Goal: Find specific page/section: Find specific page/section

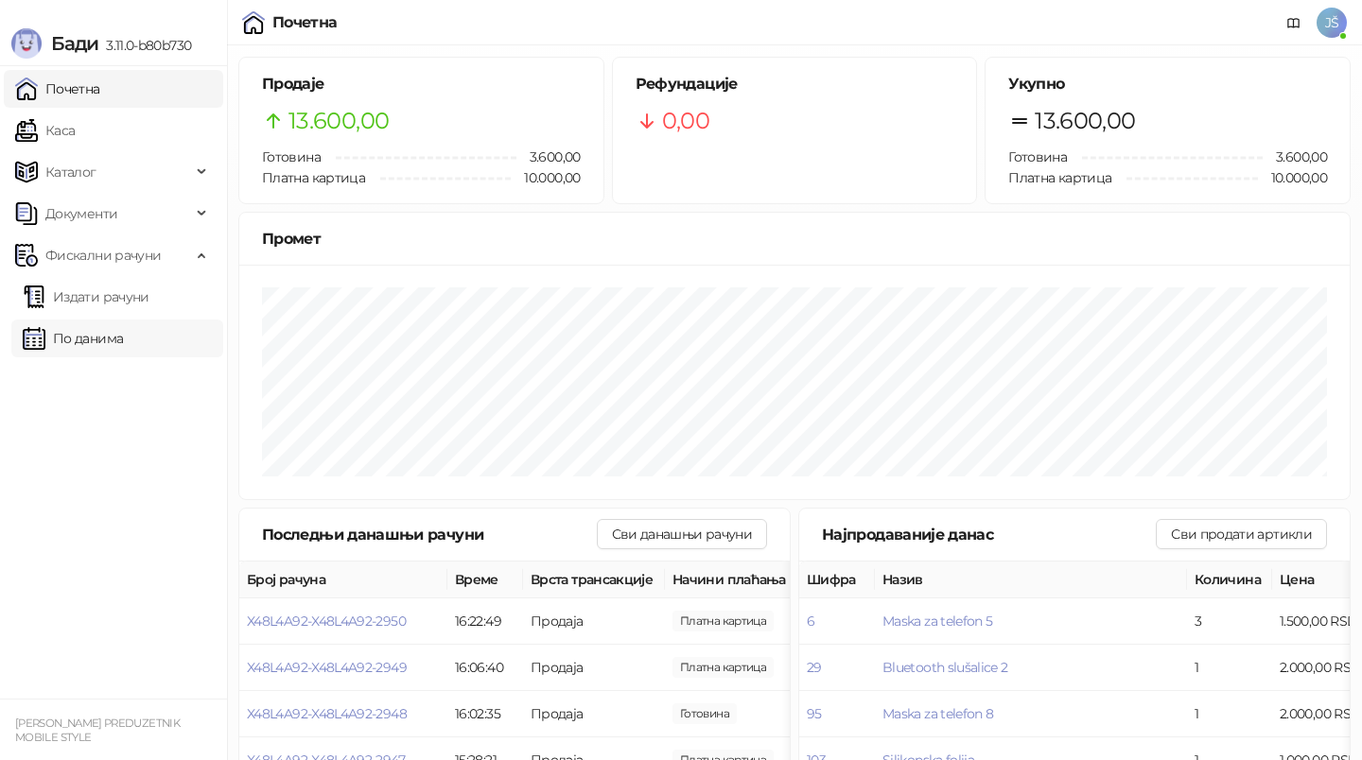
click at [123, 348] on link "По данима" at bounding box center [73, 339] width 100 height 38
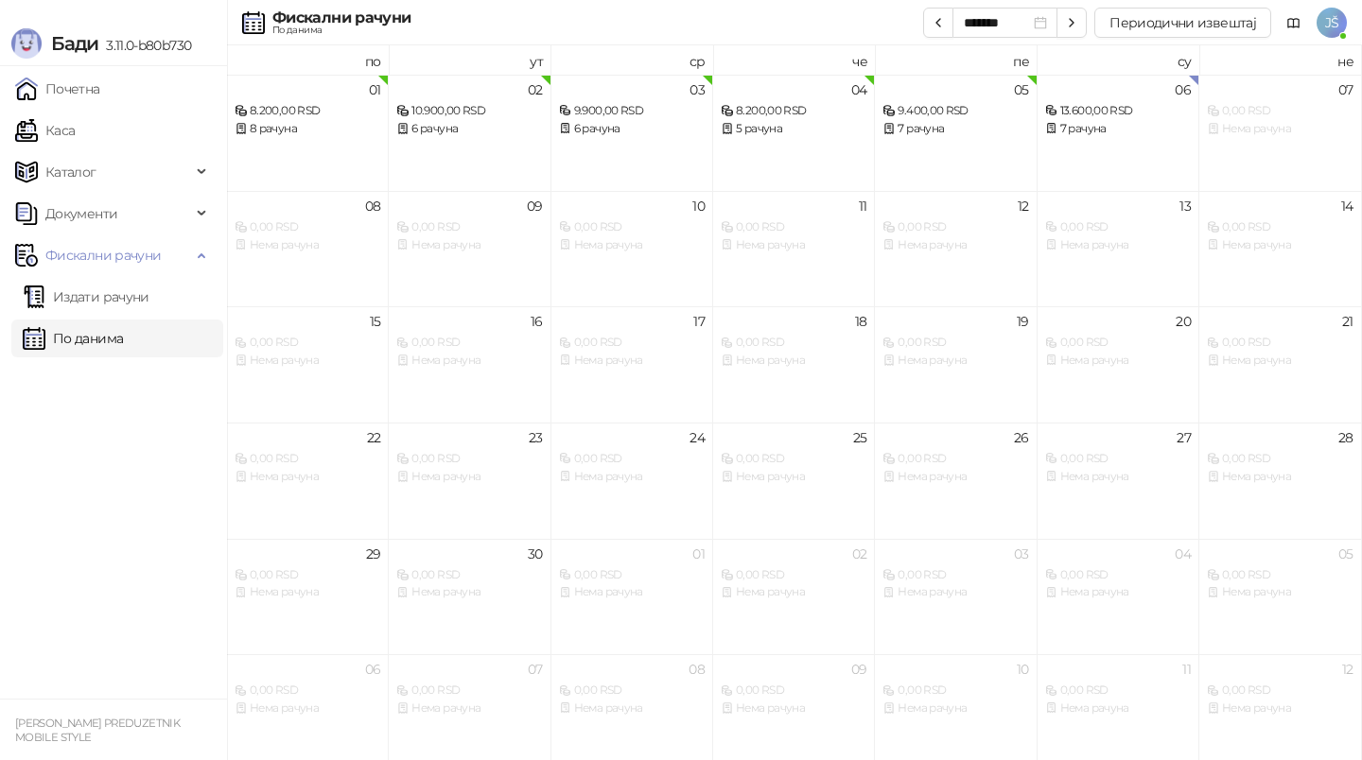
click at [123, 333] on link "По данима" at bounding box center [73, 339] width 100 height 38
click at [365, 50] on th "по" at bounding box center [308, 59] width 162 height 29
click at [360, 61] on th "по" at bounding box center [308, 59] width 162 height 29
click at [75, 131] on link "Каса" at bounding box center [45, 131] width 60 height 38
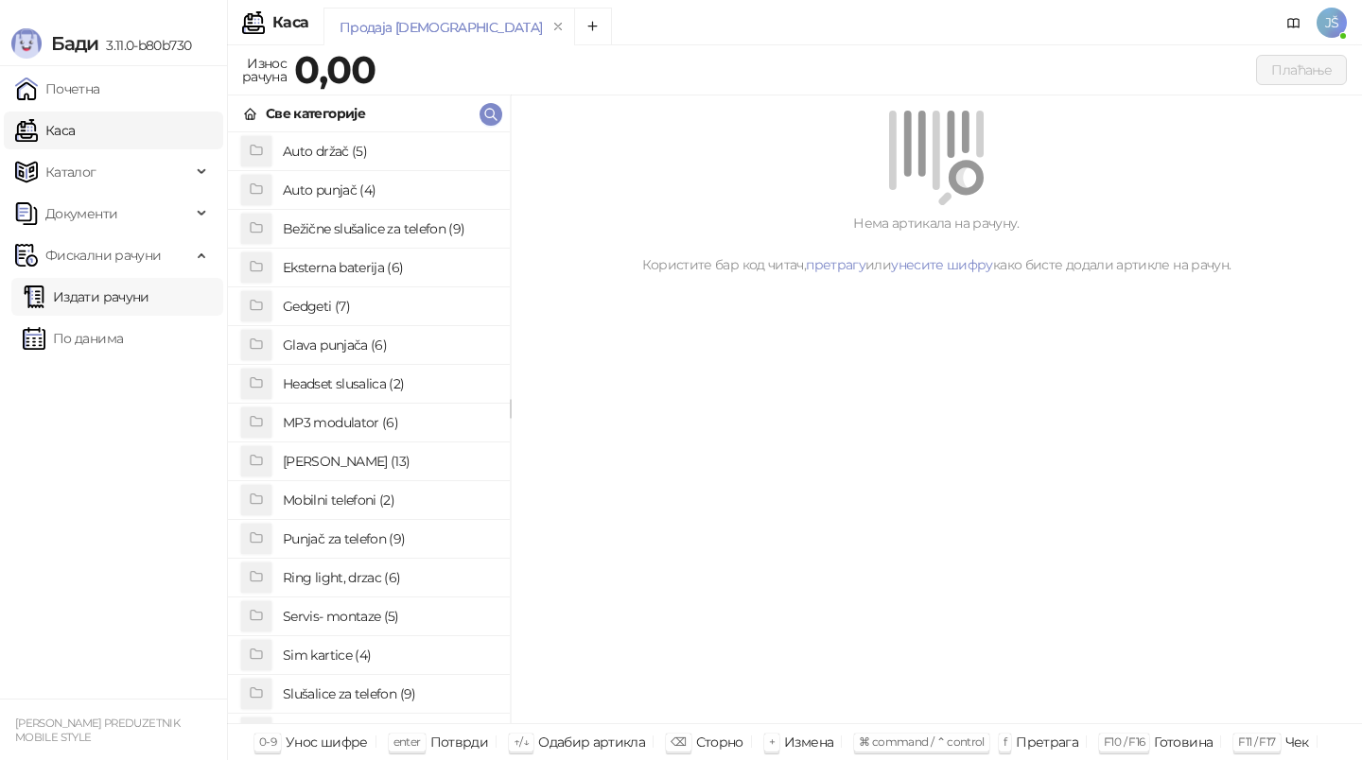
click at [112, 309] on link "Издати рачуни" at bounding box center [86, 297] width 127 height 38
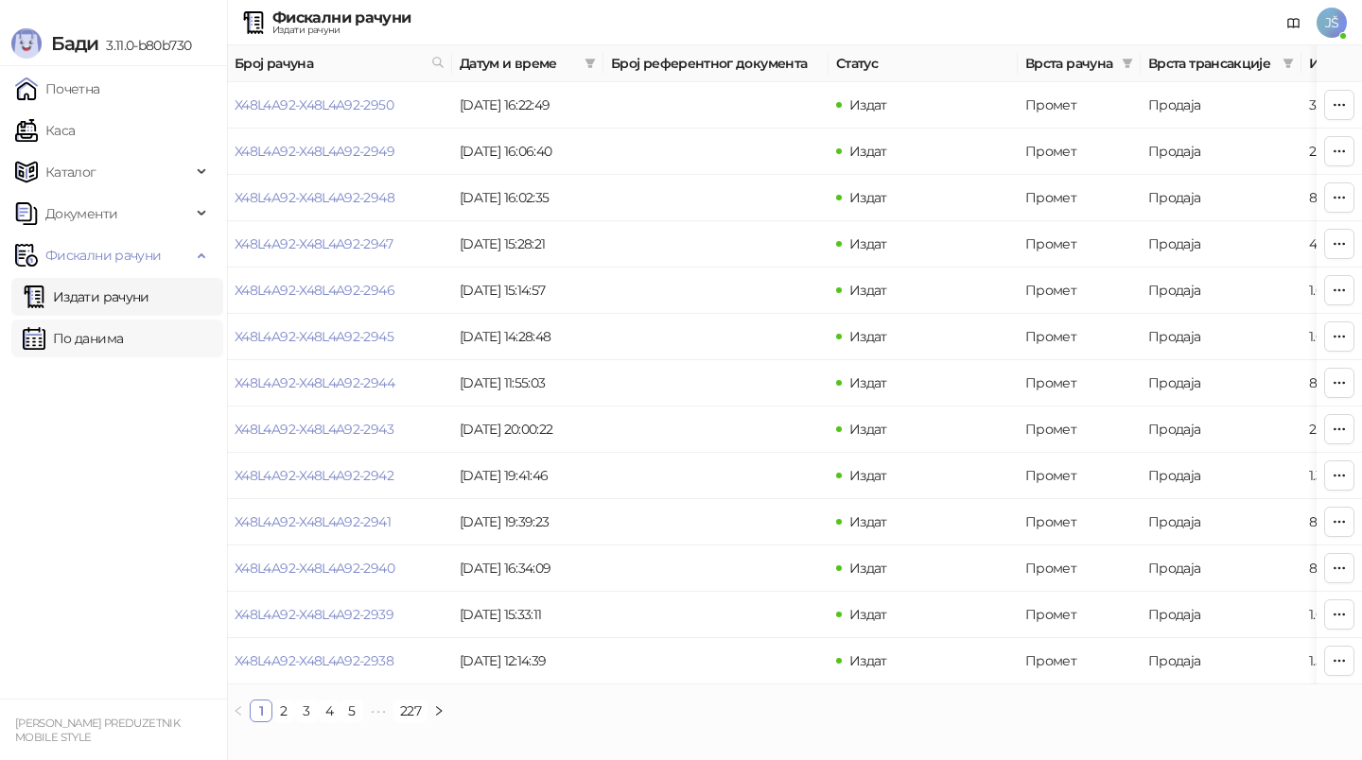
click at [103, 327] on link "По данима" at bounding box center [73, 339] width 100 height 38
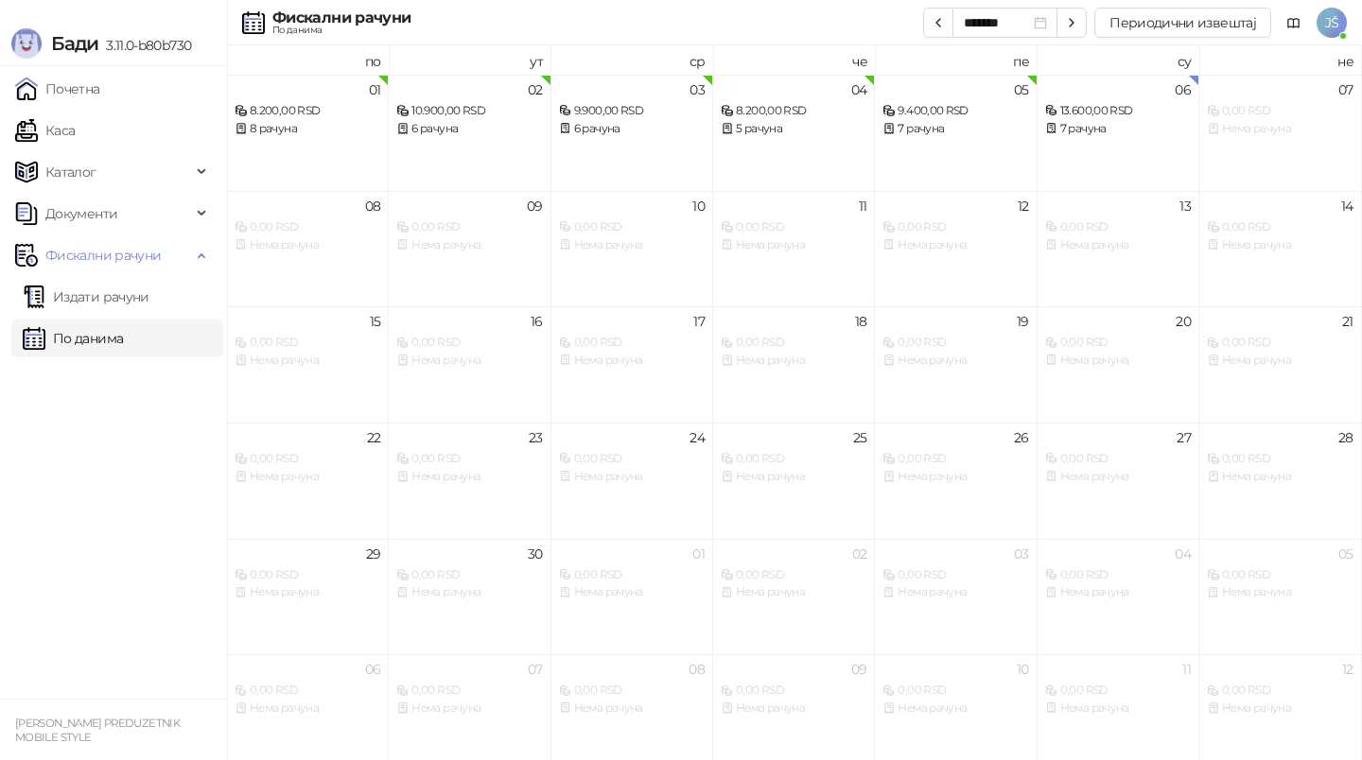
click at [146, 493] on ul "Почетна [PERSON_NAME] Документи Фискални рачуни Издати рачуни По данима" at bounding box center [113, 382] width 227 height 633
